Goal: Task Accomplishment & Management: Complete application form

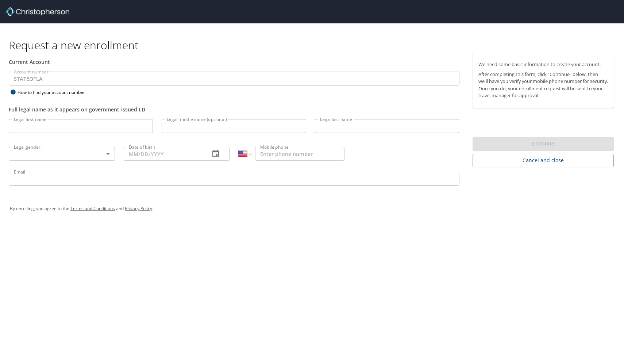
select select "US"
click at [76, 140] on div "Legal gender ​ Legal gender" at bounding box center [61, 153] width 115 height 28
click at [77, 131] on input "Legal first name" at bounding box center [81, 126] width 144 height 14
type input "Huda"
click at [339, 124] on input "Legal last name" at bounding box center [387, 126] width 144 height 14
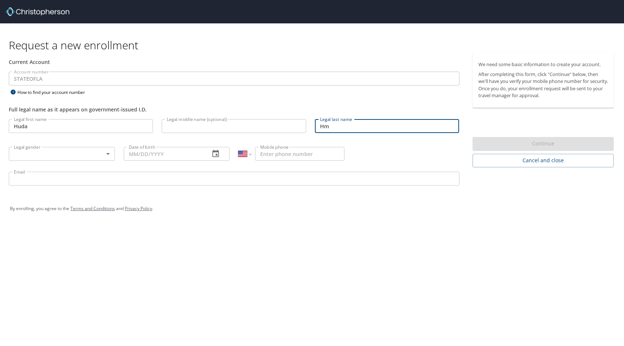
type input "H"
type input "Hammad"
click at [96, 153] on body "Request a new enrollment Current Account Account number STATEOFLA Account numbe…" at bounding box center [312, 173] width 624 height 346
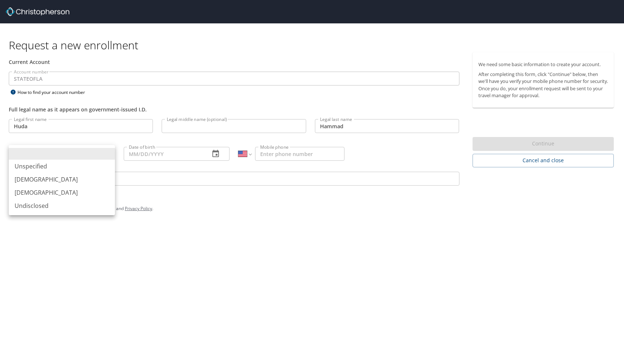
click at [93, 192] on li "[DEMOGRAPHIC_DATA]" at bounding box center [62, 192] width 106 height 13
type input "[DEMOGRAPHIC_DATA]"
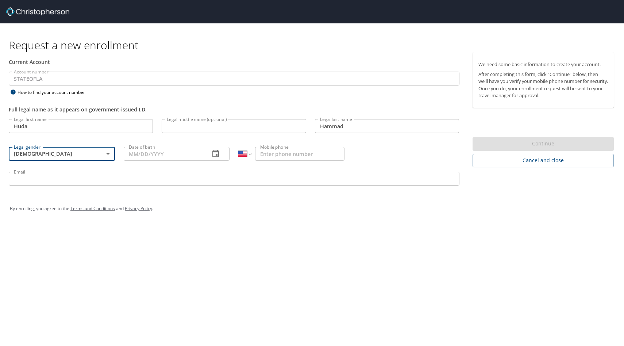
click at [134, 161] on div "Date of birth Date of birth" at bounding box center [176, 153] width 115 height 28
click at [135, 154] on input "Date of birth" at bounding box center [164, 154] width 81 height 14
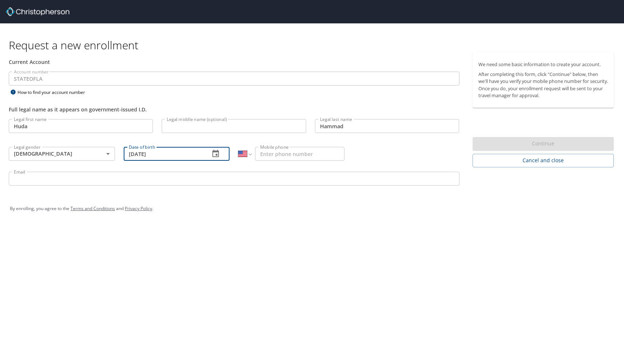
type input "[DATE]"
click at [293, 151] on input "Mobile phone" at bounding box center [299, 154] width 89 height 14
type input "[PHONE_NUMBER]"
click at [249, 181] on input "Email" at bounding box center [234, 179] width 451 height 14
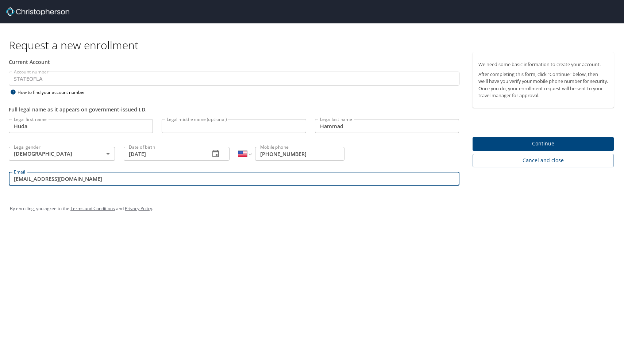
type input "[EMAIL_ADDRESS][DOMAIN_NAME]"
click at [570, 142] on span "Continue" at bounding box center [543, 143] width 130 height 9
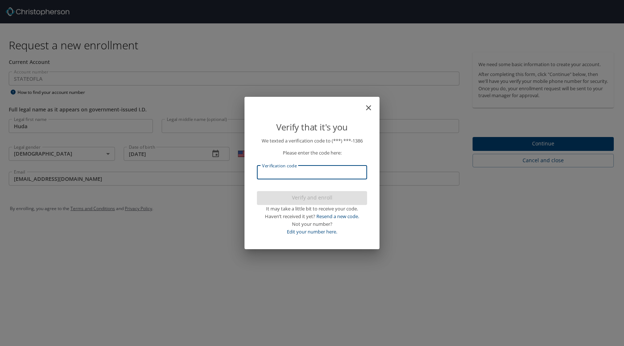
click at [279, 167] on input "Verification code" at bounding box center [312, 172] width 110 height 14
type input "108843"
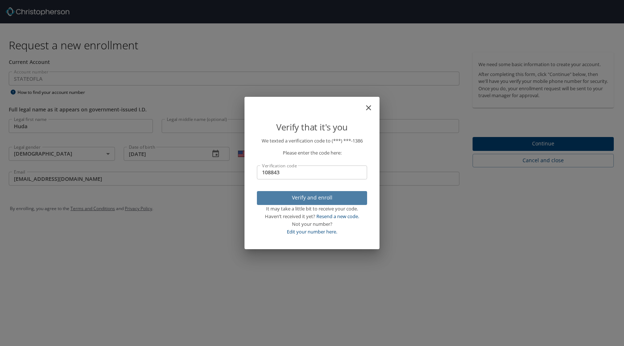
click at [270, 199] on span "Verify and enroll" at bounding box center [312, 197] width 99 height 9
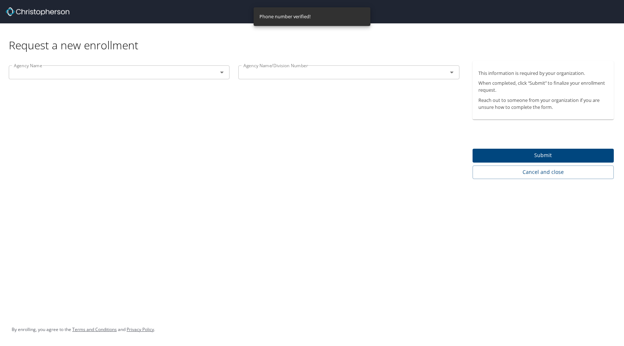
click at [131, 83] on div "Agency Name Agency Name" at bounding box center [119, 73] width 230 height 24
click at [131, 80] on p at bounding box center [119, 80] width 221 height 2
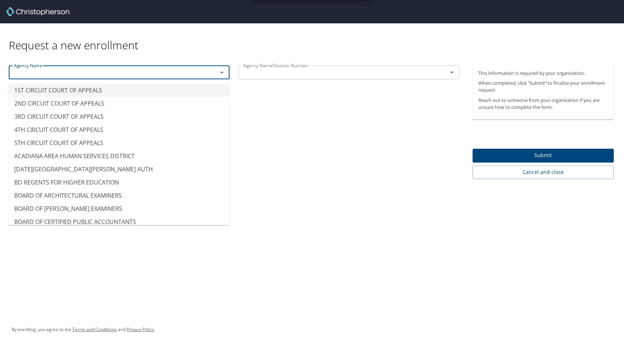
click at [131, 77] on input "text" at bounding box center [108, 72] width 195 height 9
type input "i"
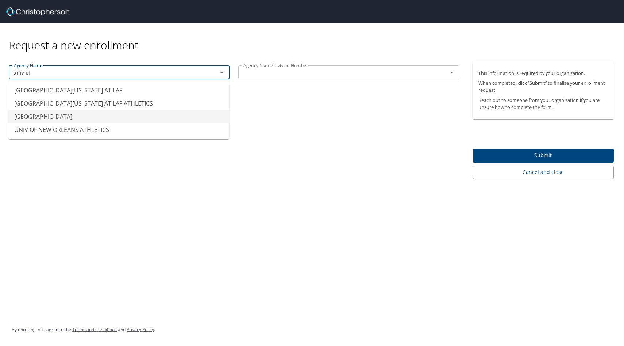
click at [110, 115] on li "[GEOGRAPHIC_DATA]" at bounding box center [118, 116] width 221 height 13
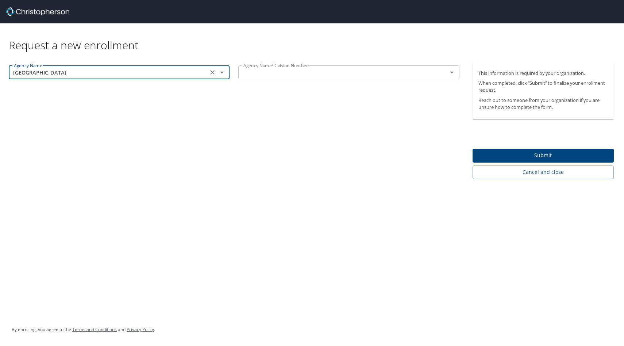
type input "[GEOGRAPHIC_DATA]"
click at [259, 70] on input "text" at bounding box center [337, 72] width 195 height 9
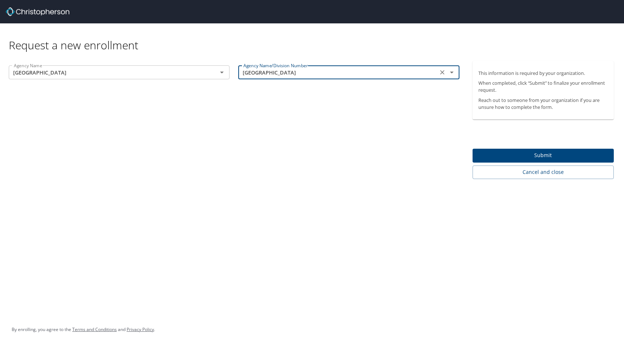
type input "[GEOGRAPHIC_DATA]"
click at [509, 155] on span "Submit" at bounding box center [543, 155] width 130 height 9
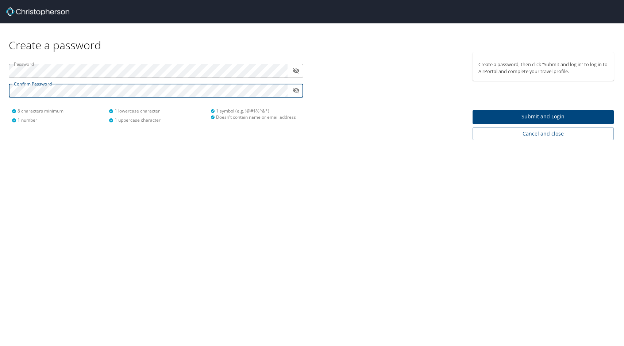
click at [296, 90] on icon "toggle password visibility" at bounding box center [296, 90] width 7 height 7
click at [296, 90] on icon "toggle password visibility" at bounding box center [296, 90] width 7 height 4
click at [296, 90] on icon "toggle password visibility" at bounding box center [296, 90] width 7 height 7
click at [296, 90] on icon "toggle password visibility" at bounding box center [296, 90] width 7 height 4
click at [504, 118] on span "Submit and Login" at bounding box center [543, 116] width 130 height 9
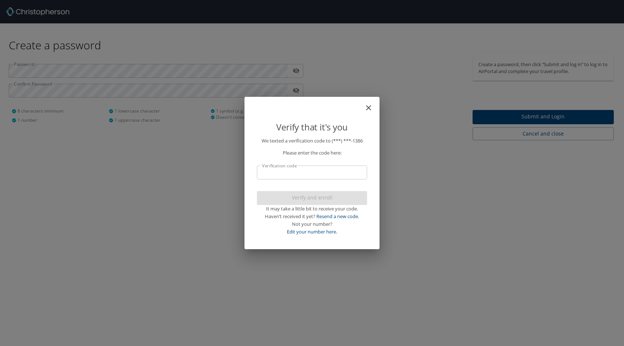
click at [307, 173] on input "Verification code" at bounding box center [312, 172] width 110 height 14
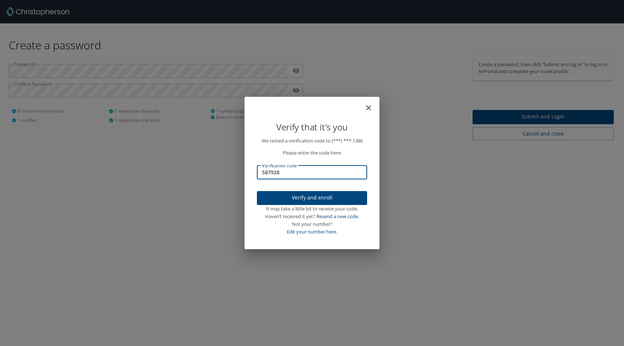
type input "587928"
click at [315, 198] on span "Verify and enroll" at bounding box center [312, 197] width 99 height 9
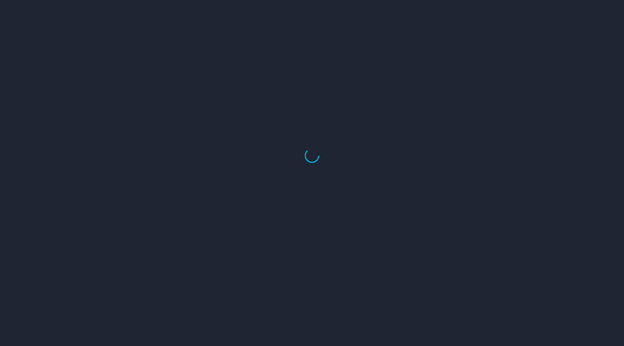
select select "US"
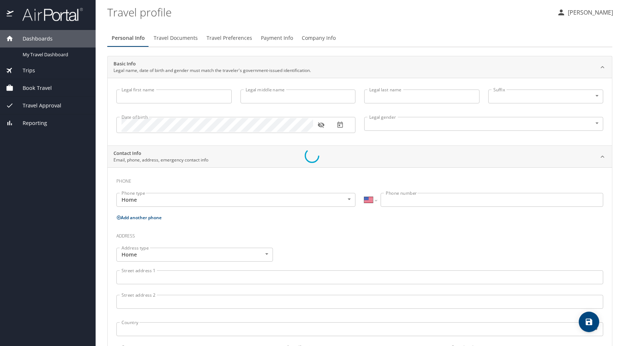
type input "Huda"
type input "Hammad"
type input "[DEMOGRAPHIC_DATA]"
select select "US"
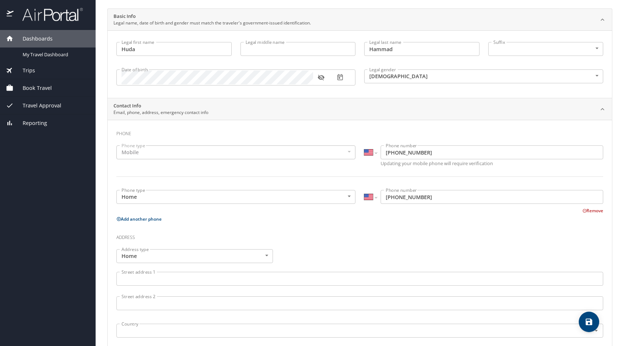
scroll to position [51, 0]
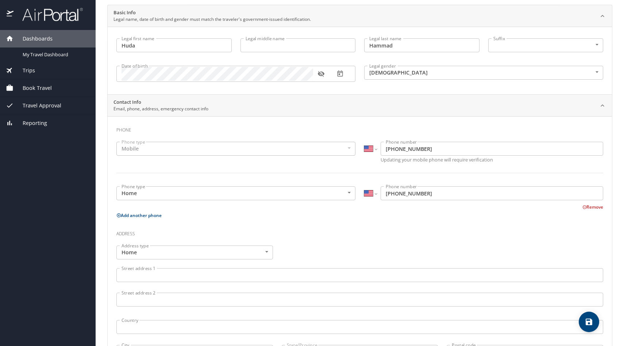
click at [212, 143] on div "Mobile" at bounding box center [235, 149] width 239 height 14
click at [212, 147] on div "Mobile" at bounding box center [235, 149] width 239 height 14
click at [213, 153] on div "Mobile" at bounding box center [235, 149] width 239 height 14
click at [163, 150] on div "Mobile" at bounding box center [235, 149] width 239 height 14
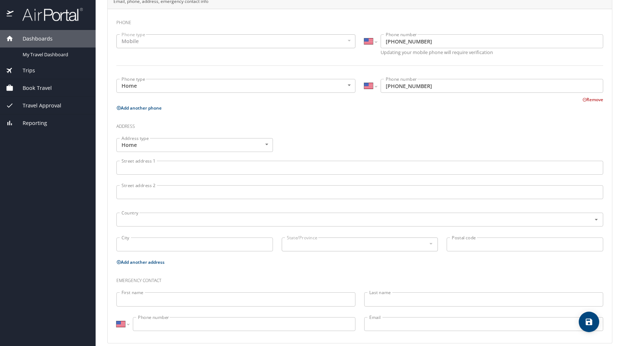
scroll to position [167, 0]
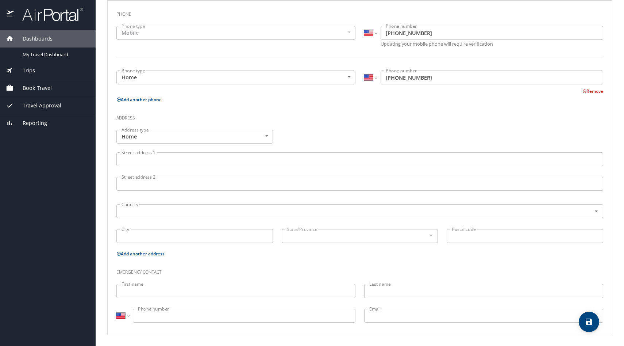
click at [167, 169] on div "Street address 1 Street address 1" at bounding box center [360, 160] width 496 height 24
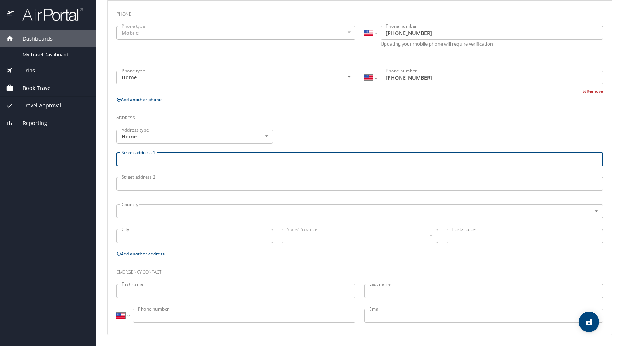
click at [169, 162] on input "Street address 1" at bounding box center [359, 159] width 487 height 14
type input "3713 Lake Winnipeg Dr"
click at [133, 210] on input "text" at bounding box center [349, 210] width 461 height 9
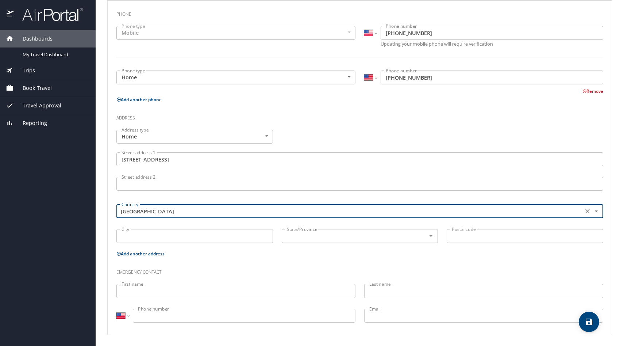
type input "United States of America"
click at [130, 235] on input "City" at bounding box center [194, 236] width 157 height 14
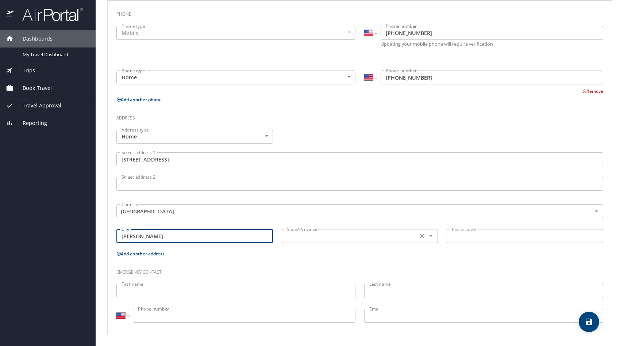
click at [293, 236] on input "text" at bounding box center [349, 235] width 131 height 9
type input "Harvey"
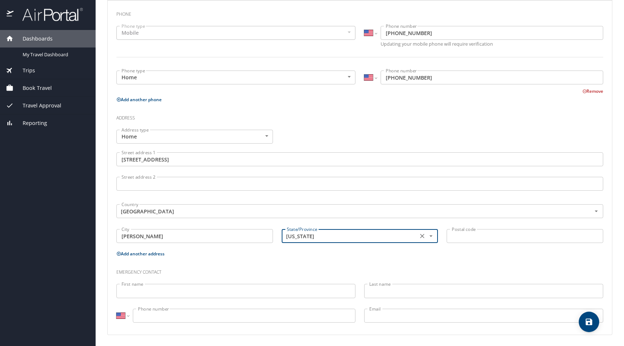
type input "Louisiana"
click at [491, 235] on input "Postal code" at bounding box center [525, 236] width 157 height 14
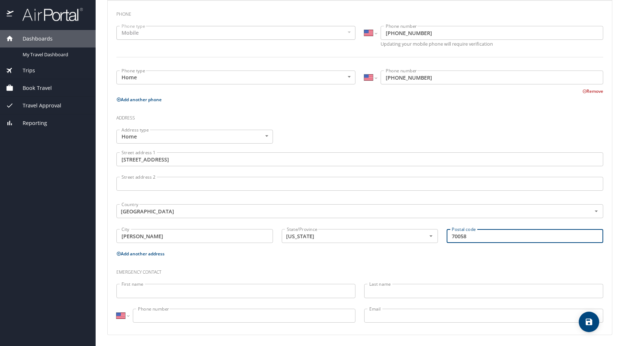
type input "70058"
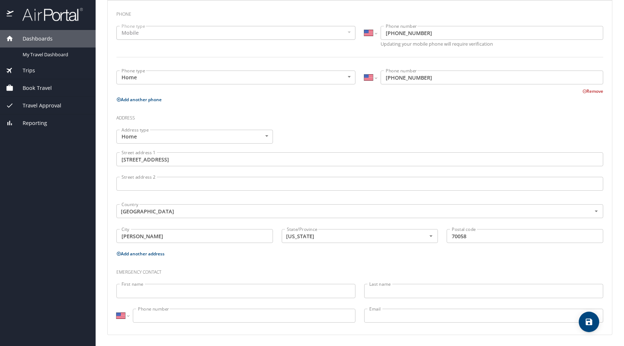
click at [434, 265] on h3 "Emergency contact" at bounding box center [359, 270] width 487 height 12
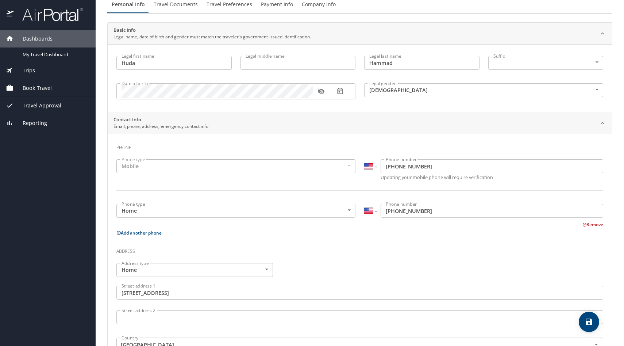
scroll to position [30, 0]
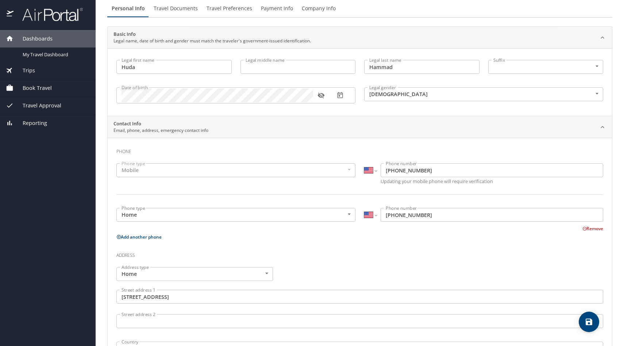
click at [587, 230] on button "Remove" at bounding box center [592, 228] width 21 height 6
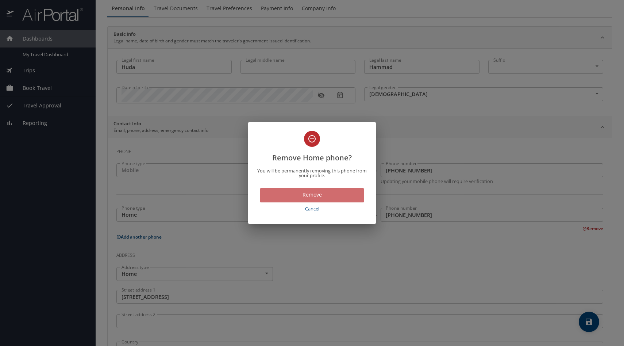
click at [327, 201] on button "Remove" at bounding box center [312, 195] width 104 height 14
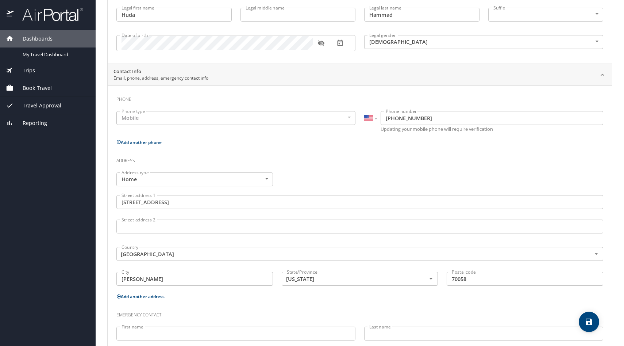
scroll to position [0, 0]
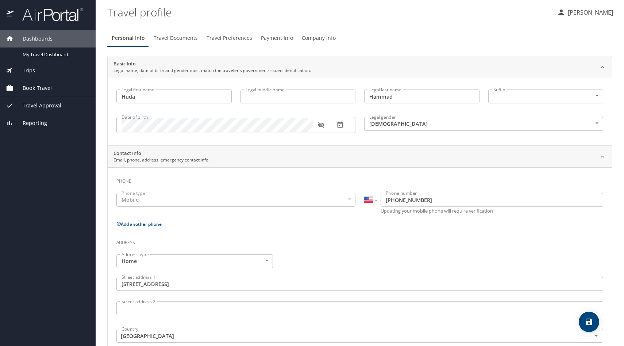
click at [61, 68] on div "Trips" at bounding box center [48, 70] width 84 height 8
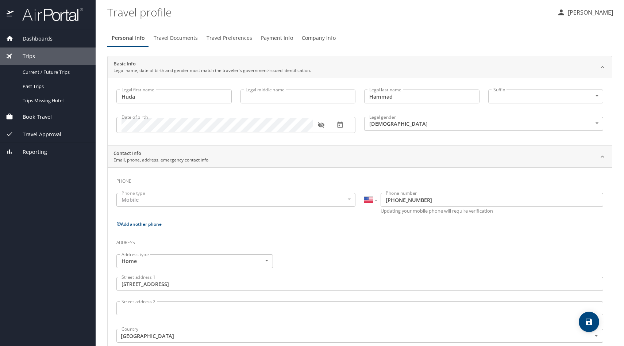
click at [53, 61] on div "Trips" at bounding box center [48, 56] width 96 height 18
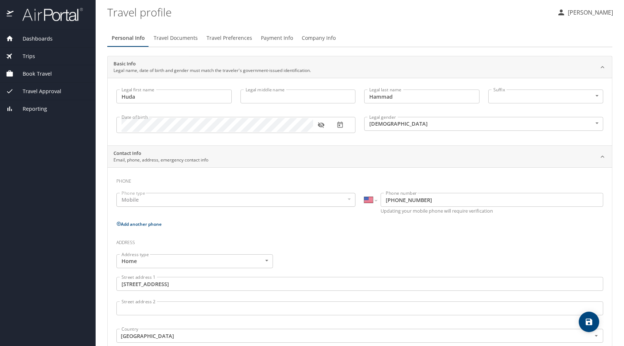
click at [53, 43] on div "Dashboards" at bounding box center [48, 39] width 96 height 18
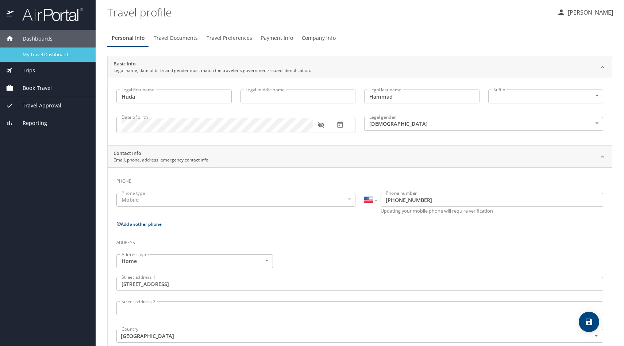
click at [56, 55] on span "My Travel Dashboard" at bounding box center [55, 54] width 64 height 7
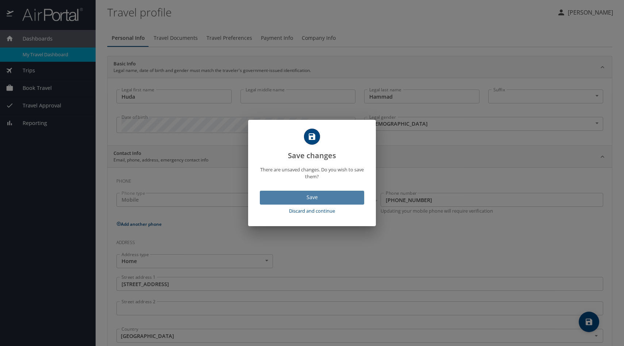
click at [300, 197] on span "Save" at bounding box center [312, 197] width 93 height 9
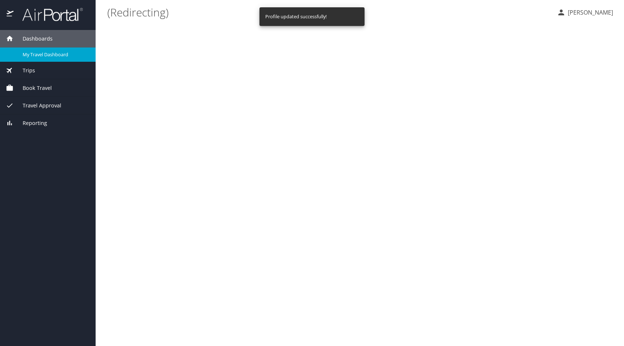
click at [181, 41] on main "(Redirecting) Huda Hammad" at bounding box center [360, 173] width 528 height 346
